Goal: Find specific page/section: Find specific page/section

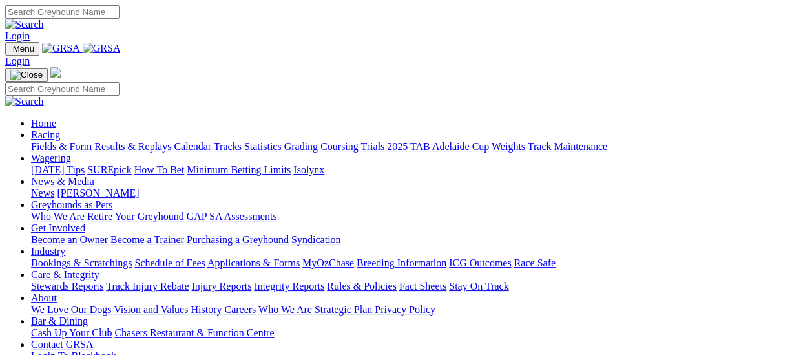
click at [65, 141] on link "Fields & Form" at bounding box center [61, 146] width 61 height 11
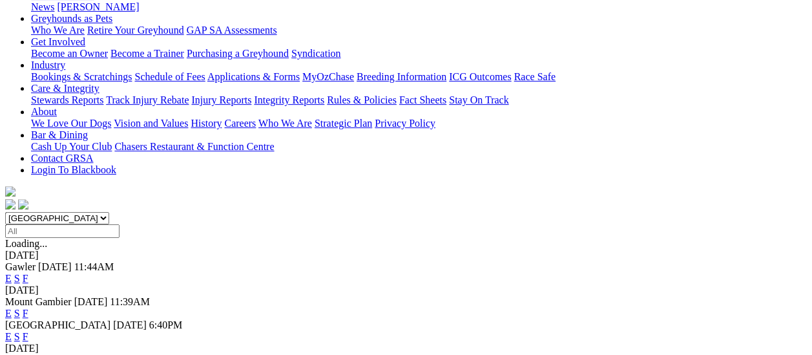
scroll to position [194, 0]
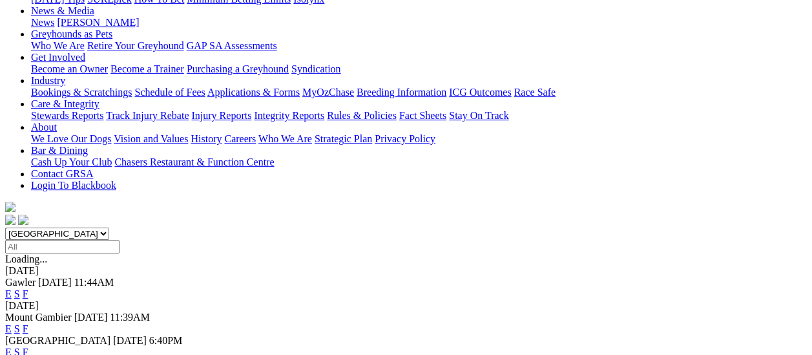
click at [28, 346] on link "F" at bounding box center [26, 351] width 6 height 11
